Goal: Information Seeking & Learning: Learn about a topic

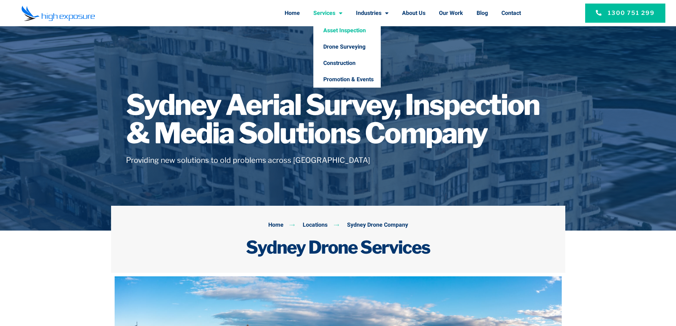
click at [333, 31] on link "Asset Inspection" at bounding box center [347, 30] width 67 height 16
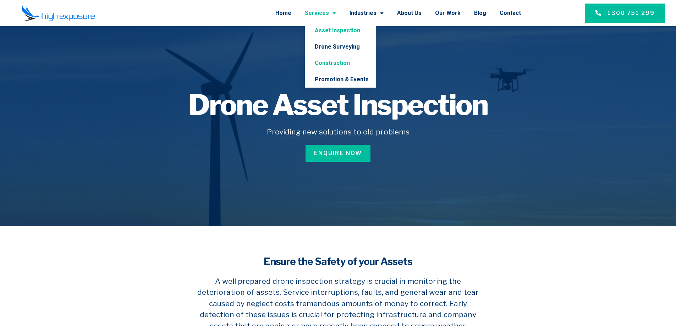
click at [337, 66] on link "Construction" at bounding box center [340, 63] width 71 height 16
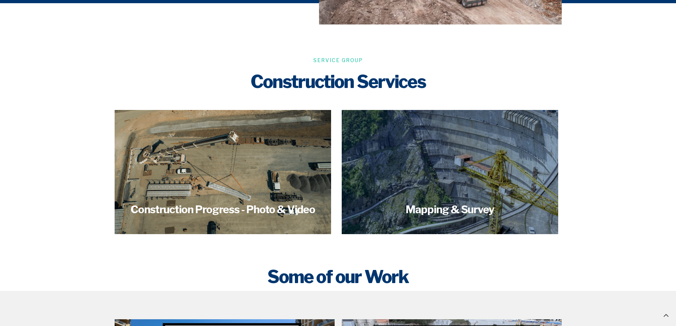
scroll to position [604, 0]
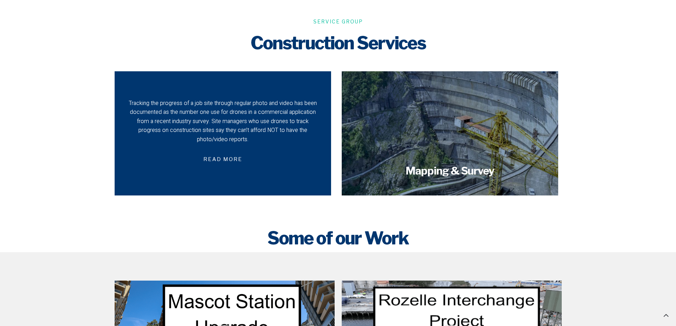
click at [282, 135] on div "Tracking the progress of a job site through regular photo and video has been do…" at bounding box center [223, 121] width 192 height 45
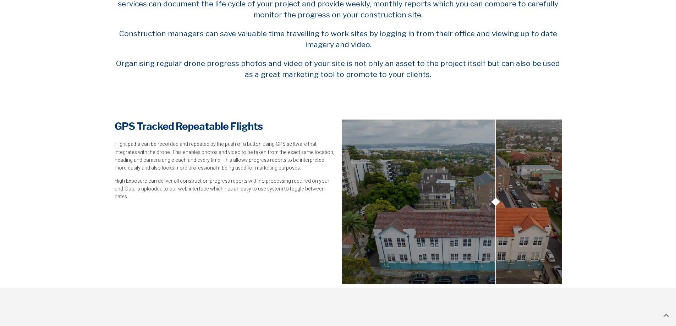
scroll to position [533, 0]
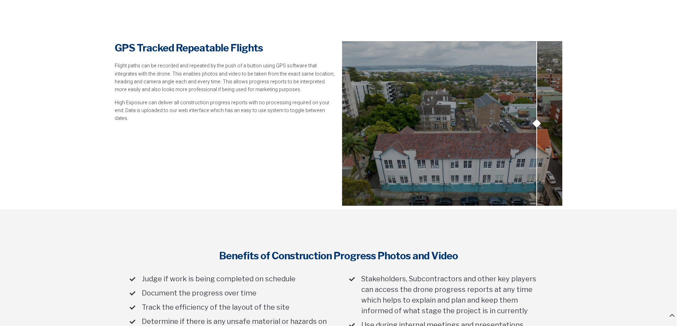
drag, startPoint x: 498, startPoint y: 124, endPoint x: 681, endPoint y: 113, distance: 183.9
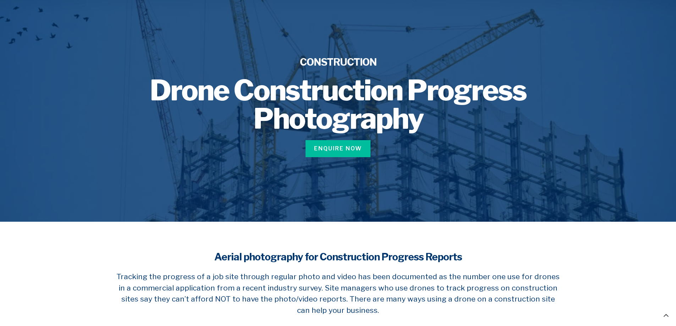
scroll to position [0, 0]
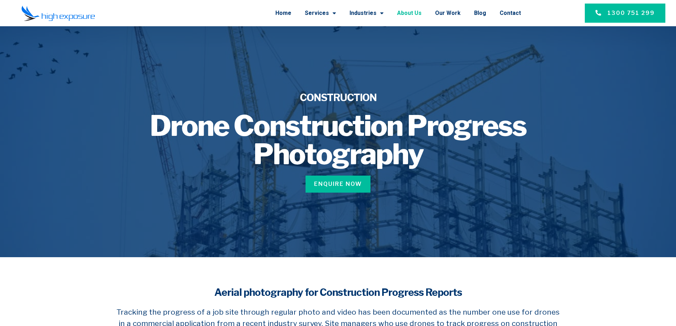
click at [416, 9] on link "About Us" at bounding box center [409, 13] width 24 height 18
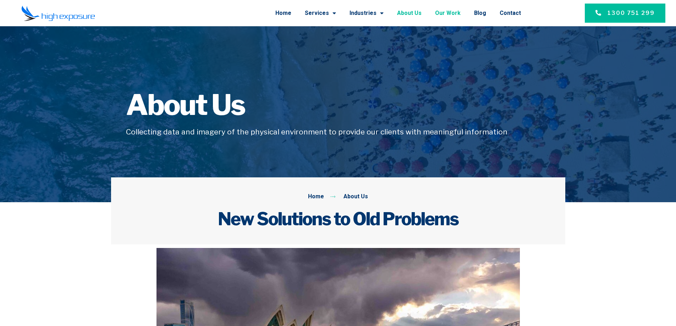
click at [449, 13] on link "Our Work" at bounding box center [448, 13] width 26 height 18
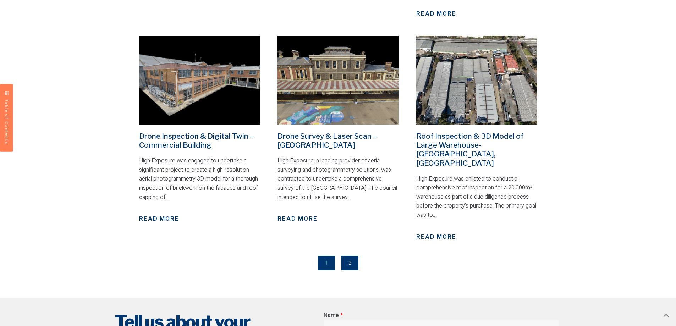
scroll to position [924, 0]
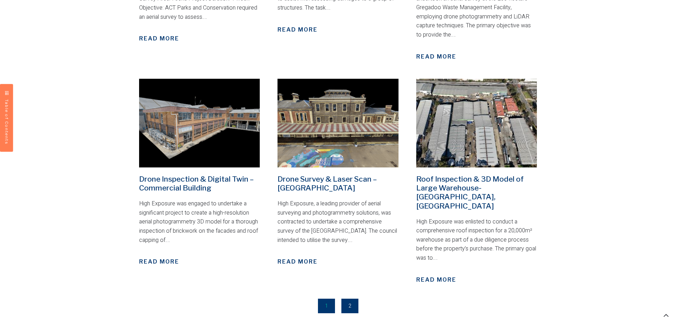
click at [348, 299] on link "Page 2" at bounding box center [350, 306] width 17 height 15
click at [349, 299] on link "Page 2" at bounding box center [350, 306] width 17 height 15
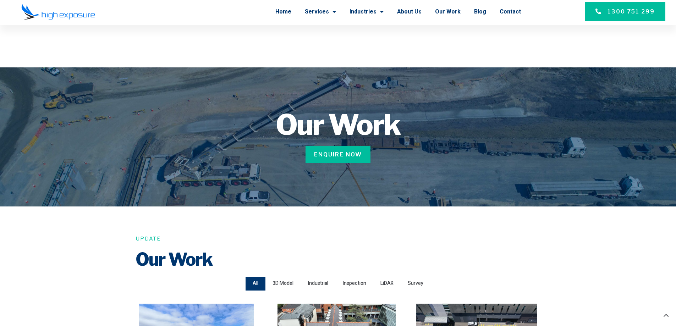
scroll to position [0, 0]
